Goal: Task Accomplishment & Management: Use online tool/utility

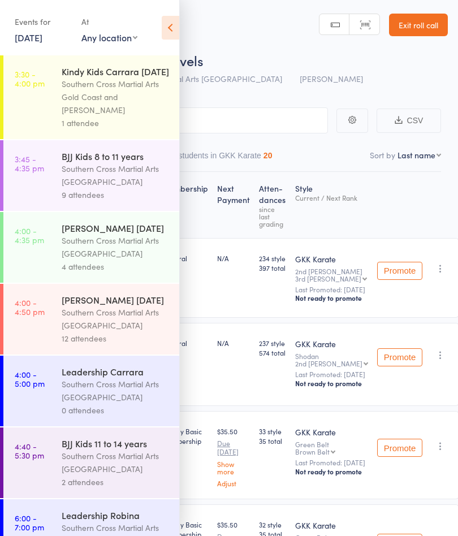
click at [42, 42] on link "8 Sep, 2025" at bounding box center [29, 37] width 28 height 12
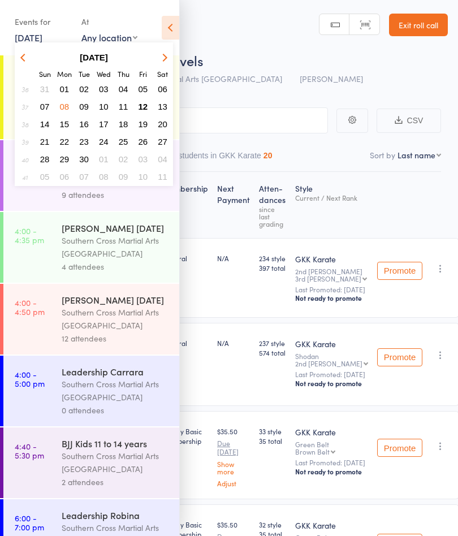
click at [149, 112] on button "12" at bounding box center [144, 106] width 18 height 15
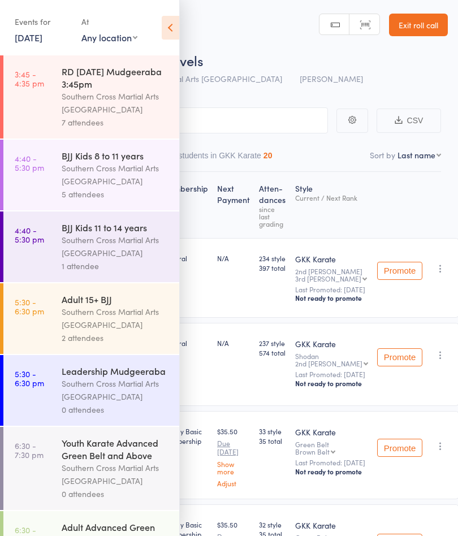
click at [136, 105] on div "Southern Cross Martial Arts [GEOGRAPHIC_DATA]" at bounding box center [116, 103] width 108 height 26
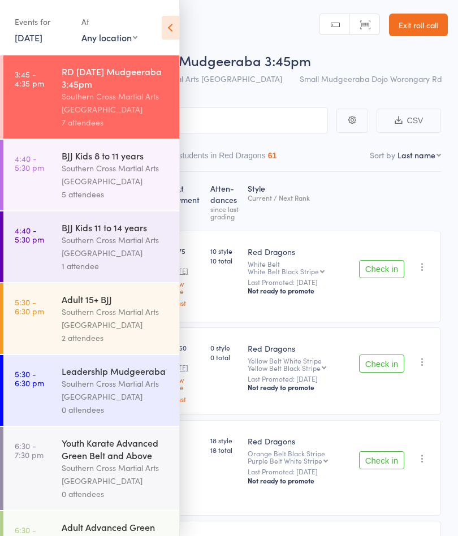
click at [169, 28] on icon at bounding box center [171, 28] width 18 height 24
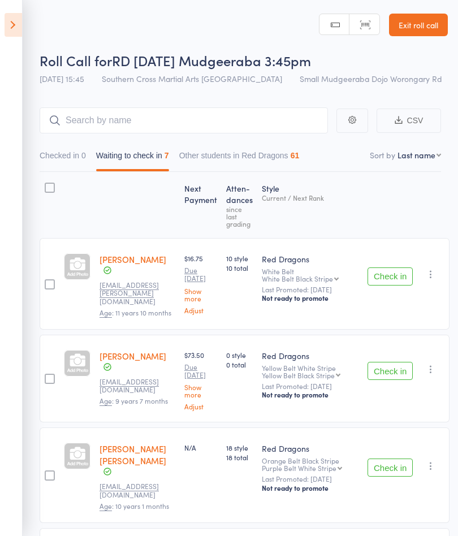
click at [390, 281] on button "Check in" at bounding box center [390, 277] width 45 height 18
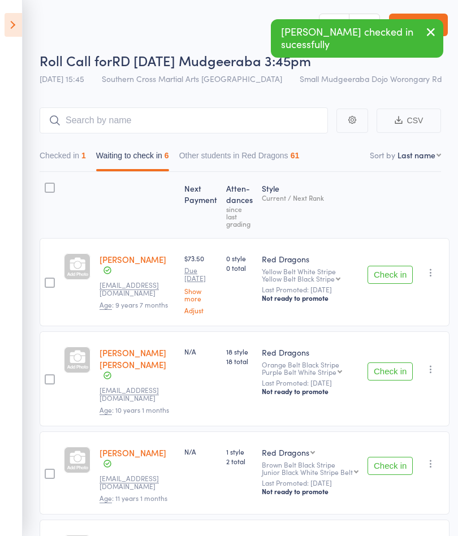
click at [388, 457] on button "Check in" at bounding box center [390, 466] width 45 height 18
click at [392, 369] on button "Check in" at bounding box center [390, 372] width 45 height 18
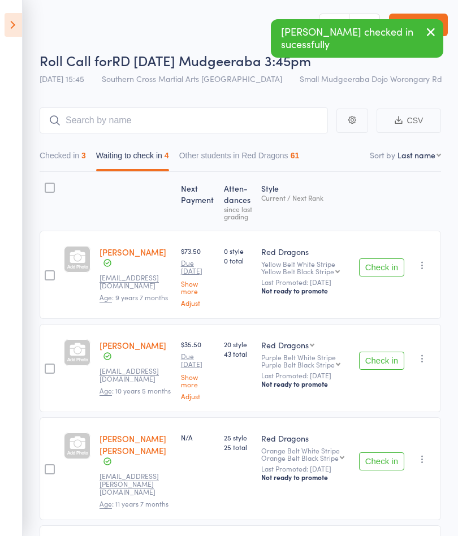
click at [387, 461] on button "Check in" at bounding box center [381, 462] width 45 height 18
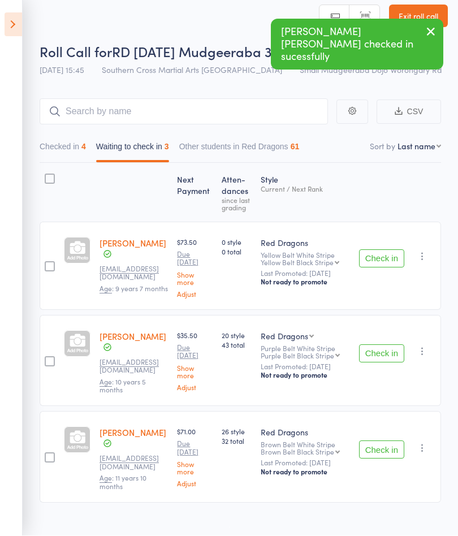
scroll to position [21, 0]
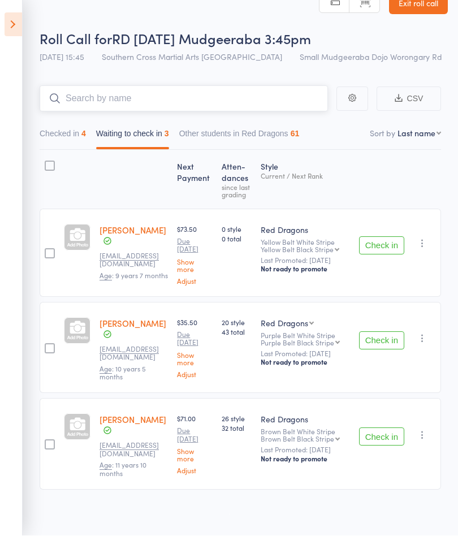
click at [156, 109] on input "search" at bounding box center [184, 99] width 289 height 26
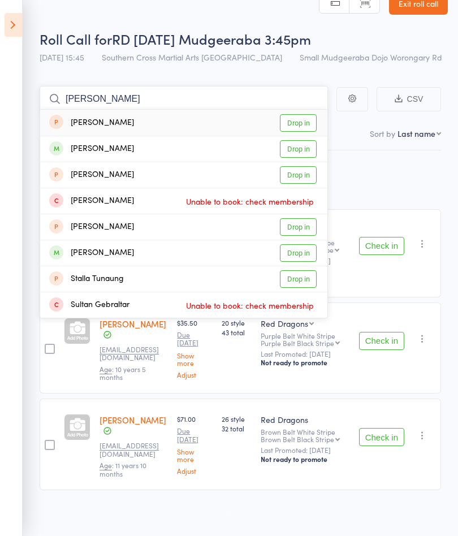
type input "Stan"
click at [315, 154] on link "Drop in" at bounding box center [298, 149] width 37 height 18
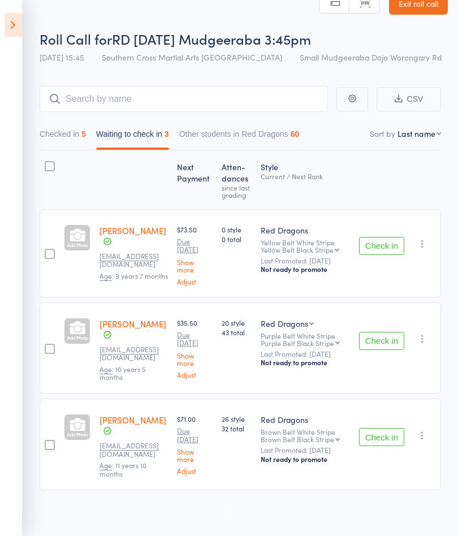
click at [379, 248] on button "Check in" at bounding box center [381, 246] width 45 height 18
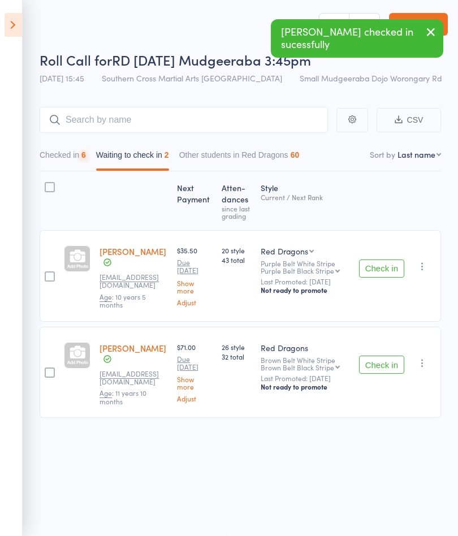
scroll to position [1, 0]
click at [389, 274] on button "Check in" at bounding box center [381, 269] width 45 height 18
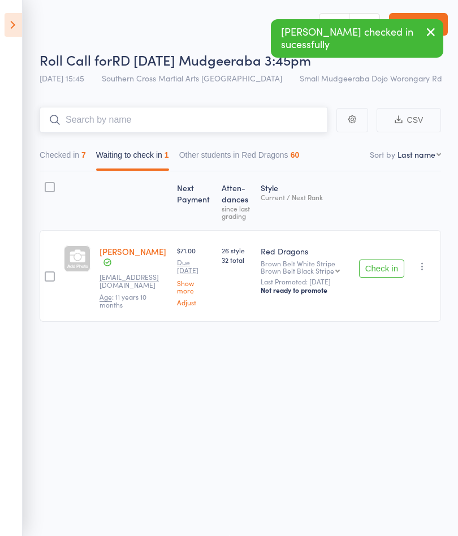
click at [132, 121] on input "search" at bounding box center [184, 120] width 289 height 26
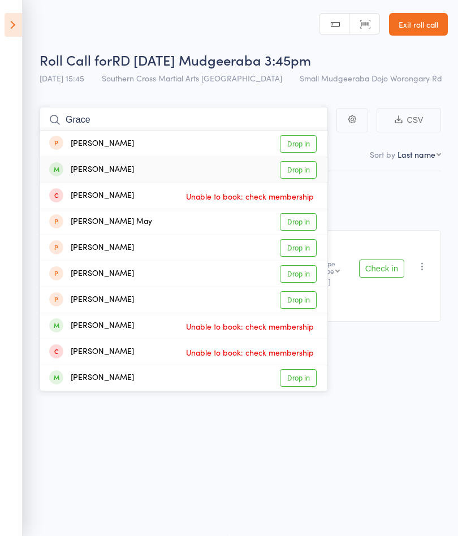
type input "Grace"
click at [299, 173] on link "Drop in" at bounding box center [298, 170] width 37 height 18
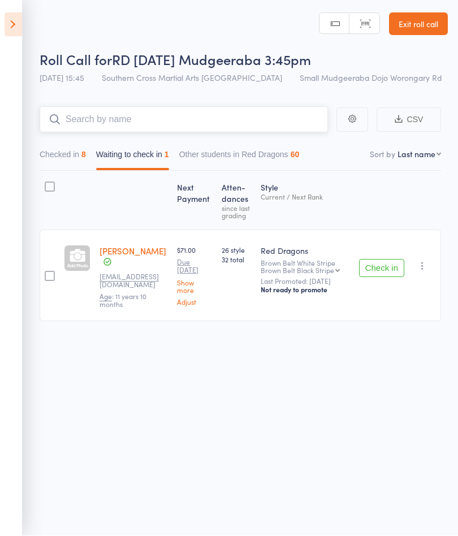
click at [57, 158] on button "Checked in 8" at bounding box center [63, 158] width 46 height 26
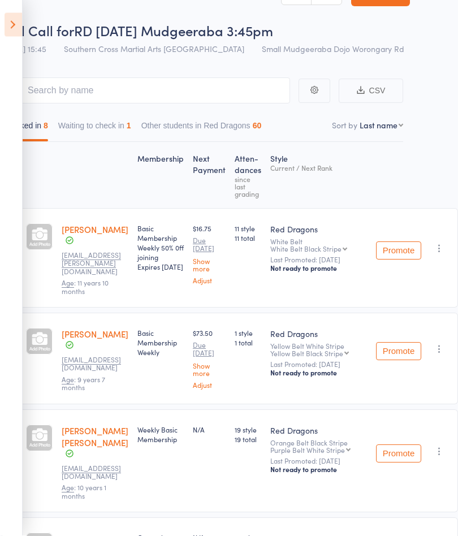
scroll to position [0, 45]
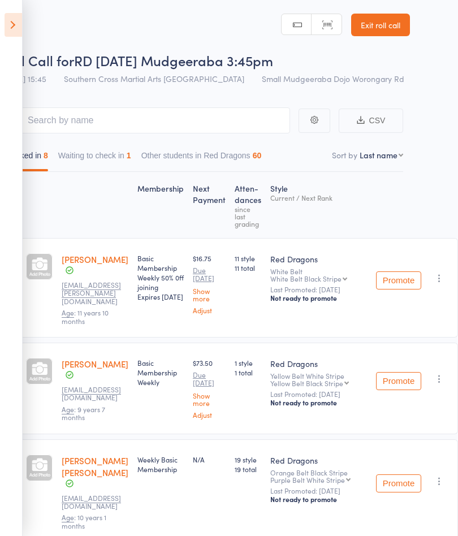
click at [105, 162] on button "Waiting to check in 1" at bounding box center [94, 158] width 73 height 26
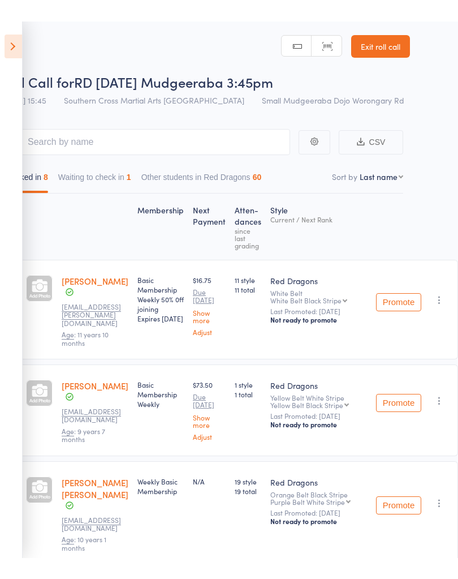
scroll to position [0, 0]
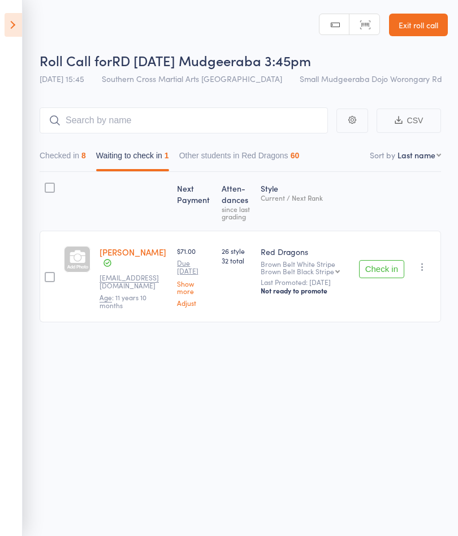
click at [381, 272] on button "Check in" at bounding box center [381, 269] width 45 height 18
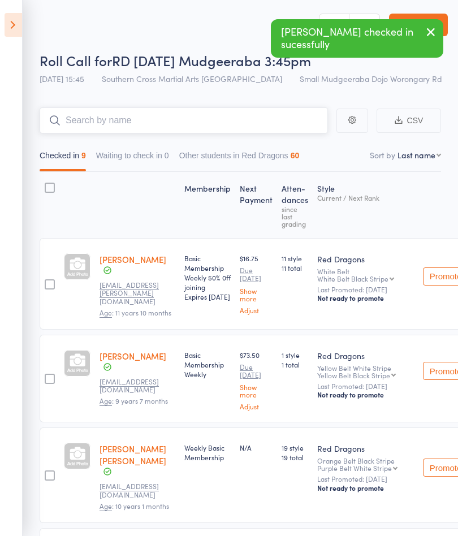
click at [76, 123] on input "search" at bounding box center [184, 120] width 289 height 26
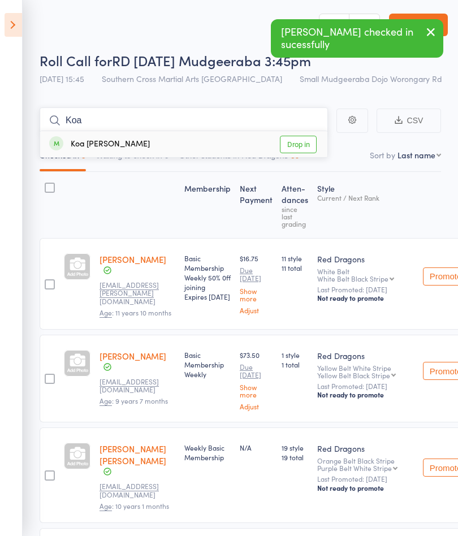
type input "Koa"
click at [304, 148] on link "Drop in" at bounding box center [298, 145] width 37 height 18
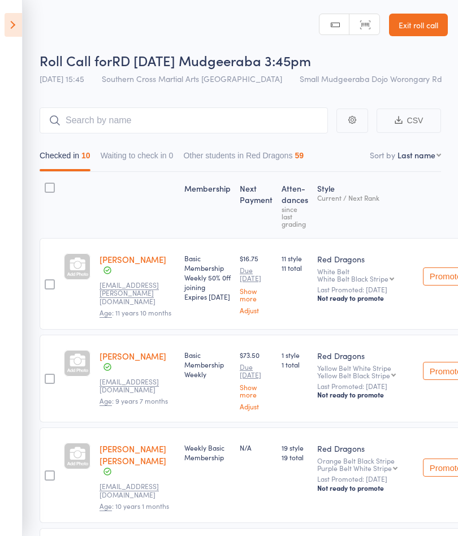
click at [16, 32] on icon at bounding box center [14, 25] width 18 height 24
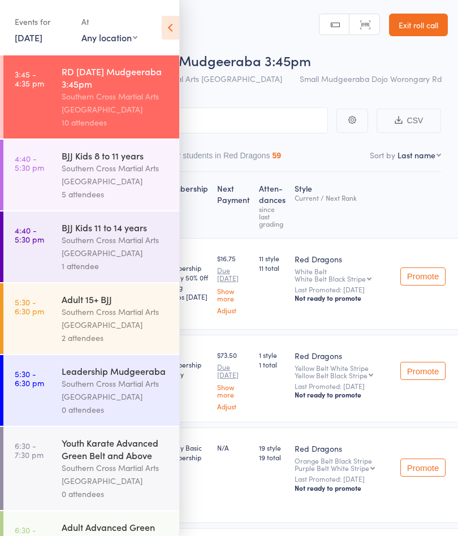
click at [147, 188] on div "Southern Cross Martial Arts [GEOGRAPHIC_DATA]" at bounding box center [116, 175] width 108 height 26
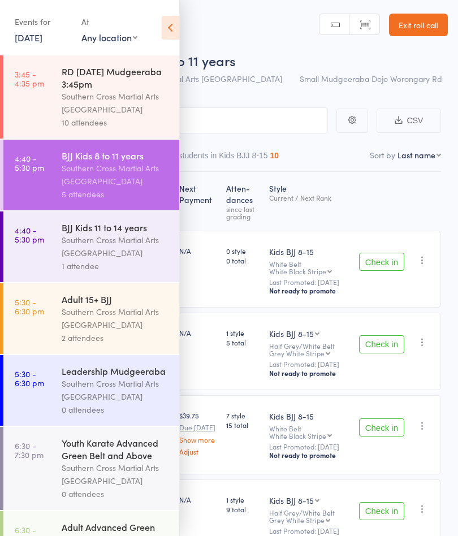
click at [177, 24] on icon at bounding box center [171, 28] width 18 height 24
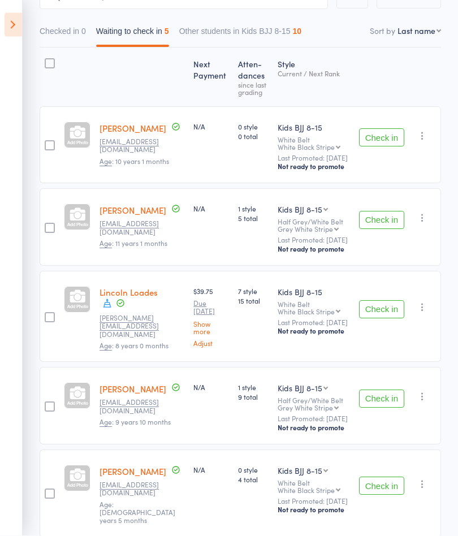
scroll to position [115, 0]
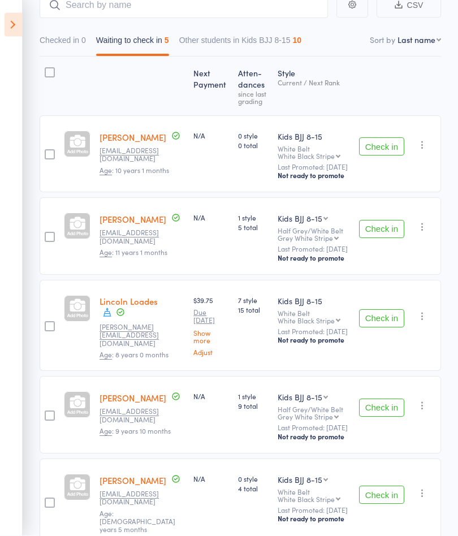
click at [2, 31] on aside "Events for 12 Sep, 2025 12 Sep, 2025 September 2025 Sun Mon Tue Wed Thu Fri Sat…" at bounding box center [11, 268] width 23 height 536
click at [16, 19] on icon at bounding box center [14, 25] width 18 height 24
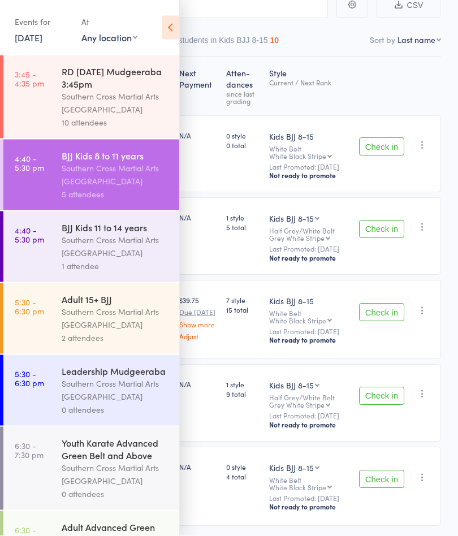
scroll to position [115, 0]
click at [106, 248] on div "Southern Cross Martial Arts [GEOGRAPHIC_DATA]" at bounding box center [116, 247] width 108 height 26
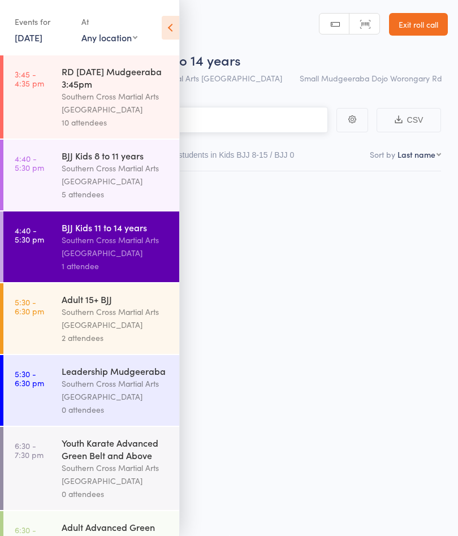
scroll to position [1, 0]
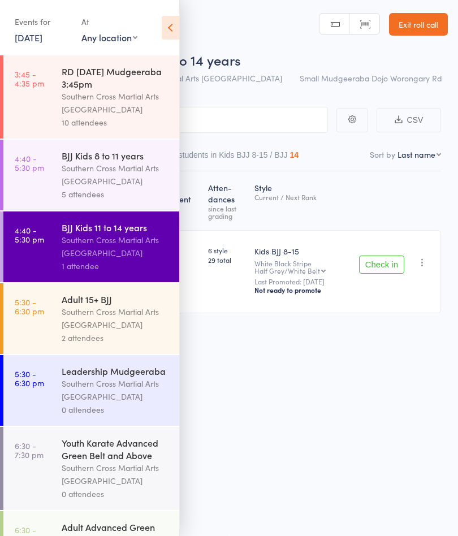
click at [173, 32] on icon at bounding box center [171, 28] width 18 height 24
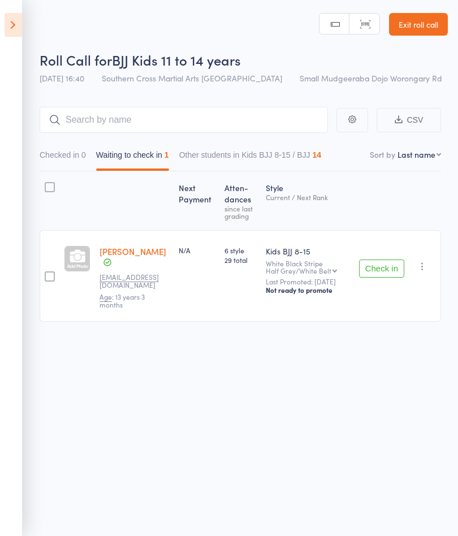
click at [20, 31] on icon at bounding box center [14, 25] width 18 height 24
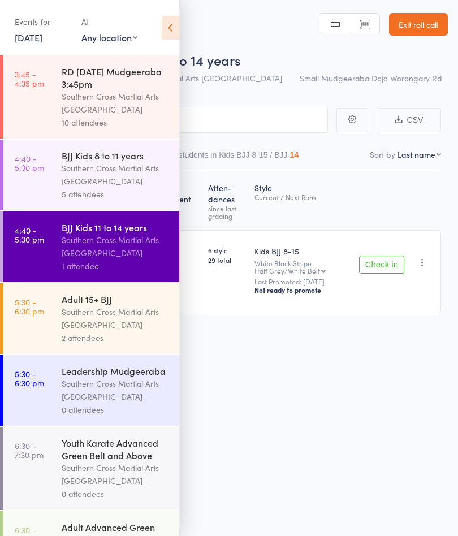
click at [141, 315] on div "Southern Cross Martial Arts [GEOGRAPHIC_DATA]" at bounding box center [116, 319] width 108 height 26
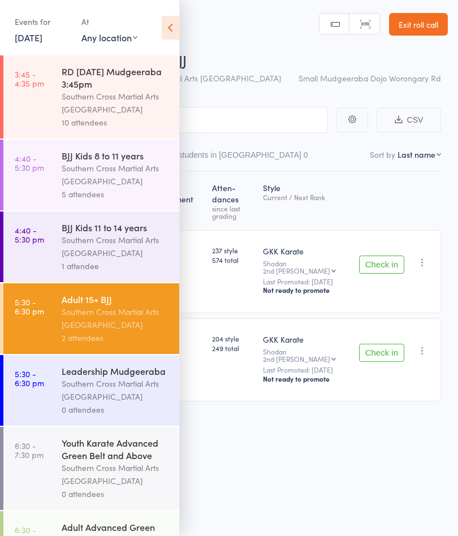
click at [165, 34] on icon at bounding box center [171, 28] width 18 height 24
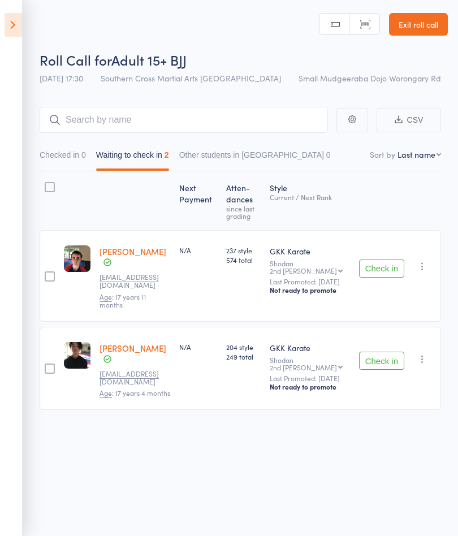
click at [18, 34] on icon at bounding box center [14, 25] width 18 height 24
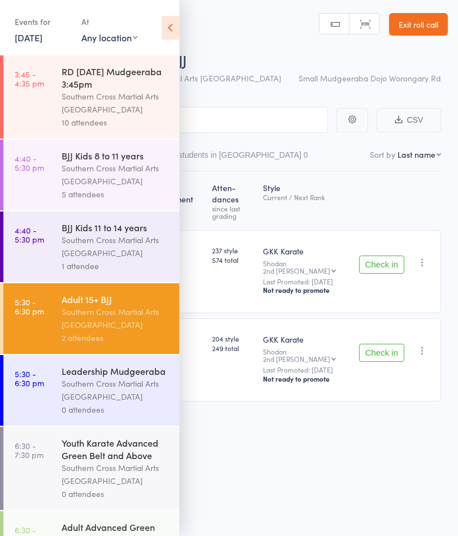
click at [106, 109] on div "Southern Cross Martial Arts [GEOGRAPHIC_DATA]" at bounding box center [116, 103] width 108 height 26
